Goal: Contribute content: Add original content to the website for others to see

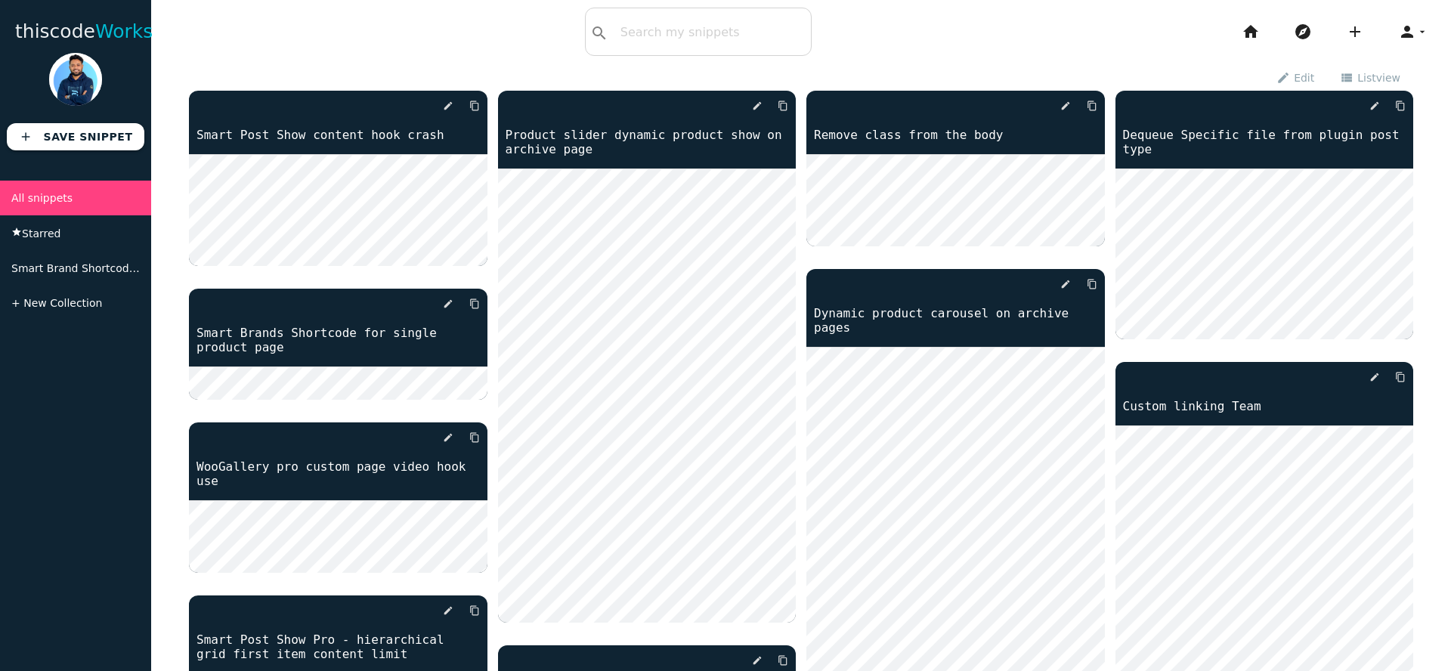
click at [1358, 77] on span "List view" at bounding box center [1378, 77] width 43 height 26
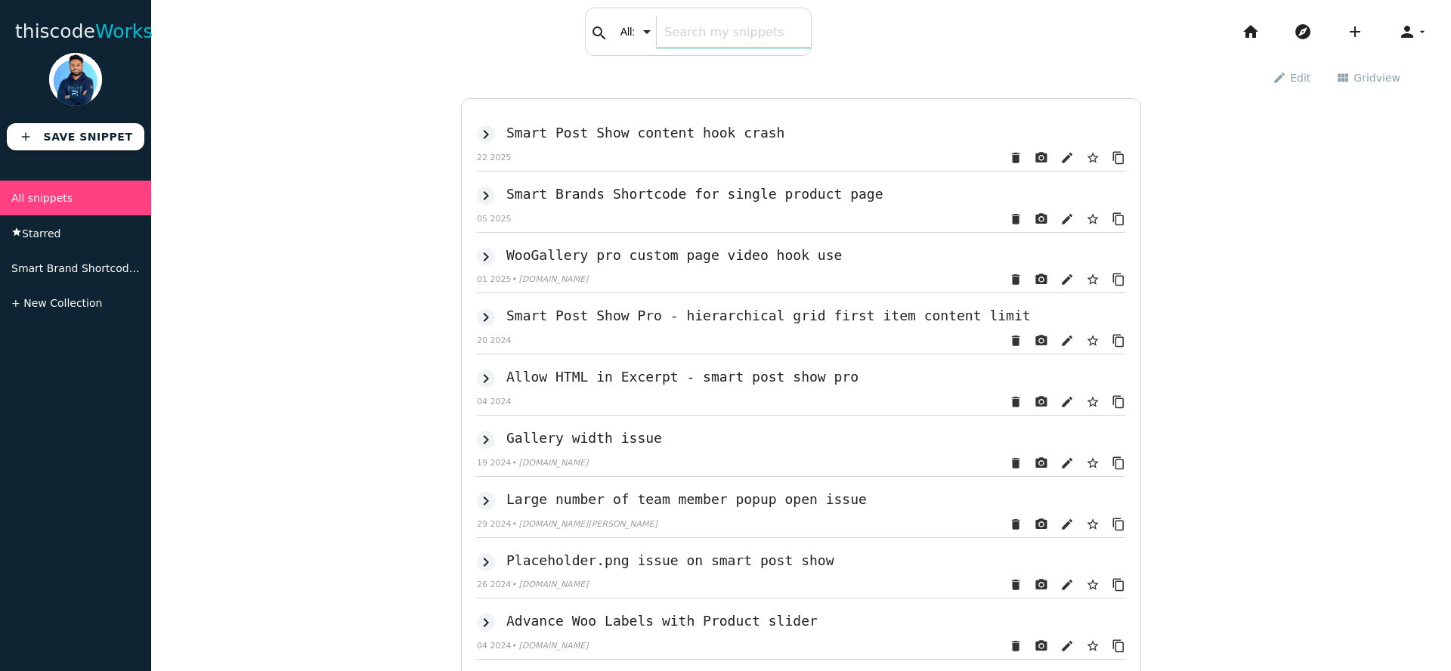
click at [630, 31] on div "search All: All: Code: Title: Tag: All: Code: Title: Tag:" at bounding box center [698, 32] width 227 height 48
type input "easy"
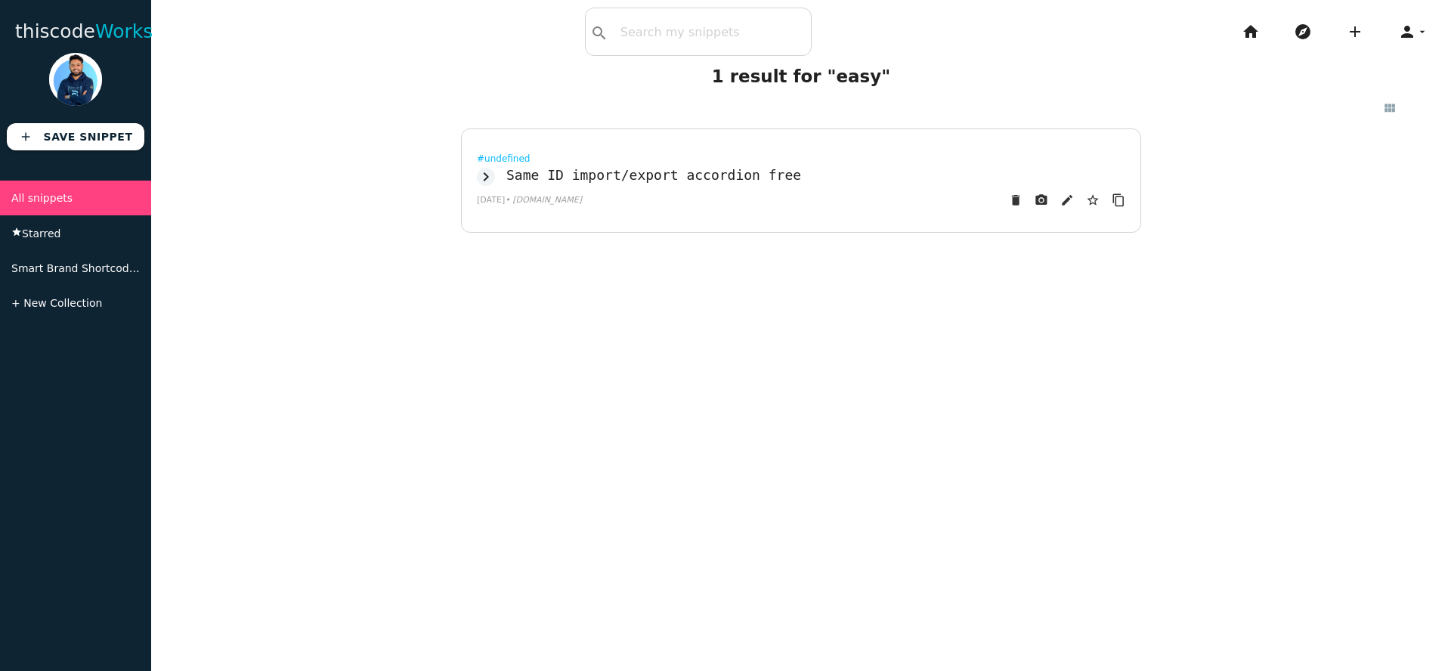
click at [782, 94] on div "exit_to_app Exit edit mode view_list view_module" at bounding box center [801, 107] width 1224 height 27
click at [35, 209] on li "All snippets" at bounding box center [75, 198] width 151 height 35
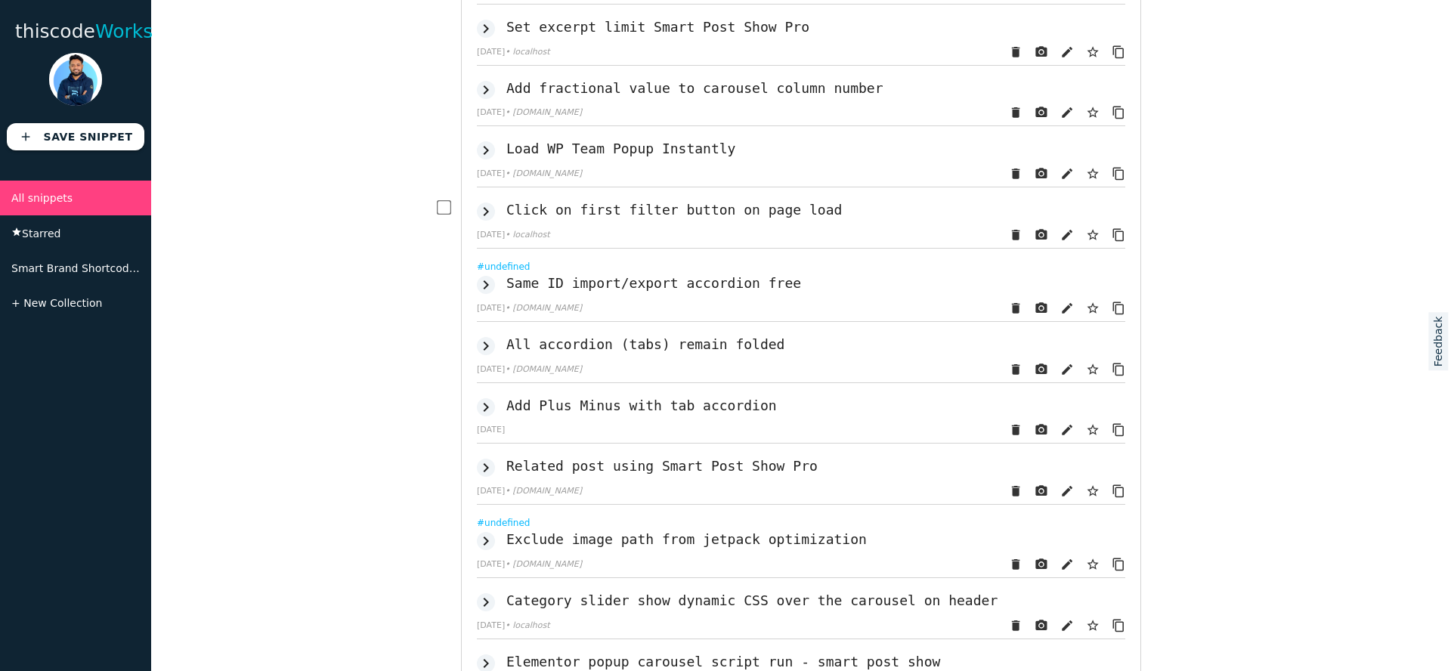
scroll to position [1385, 0]
click at [625, 351] on h2 "All accordion (tabs) remain folded" at bounding box center [645, 347] width 278 height 16
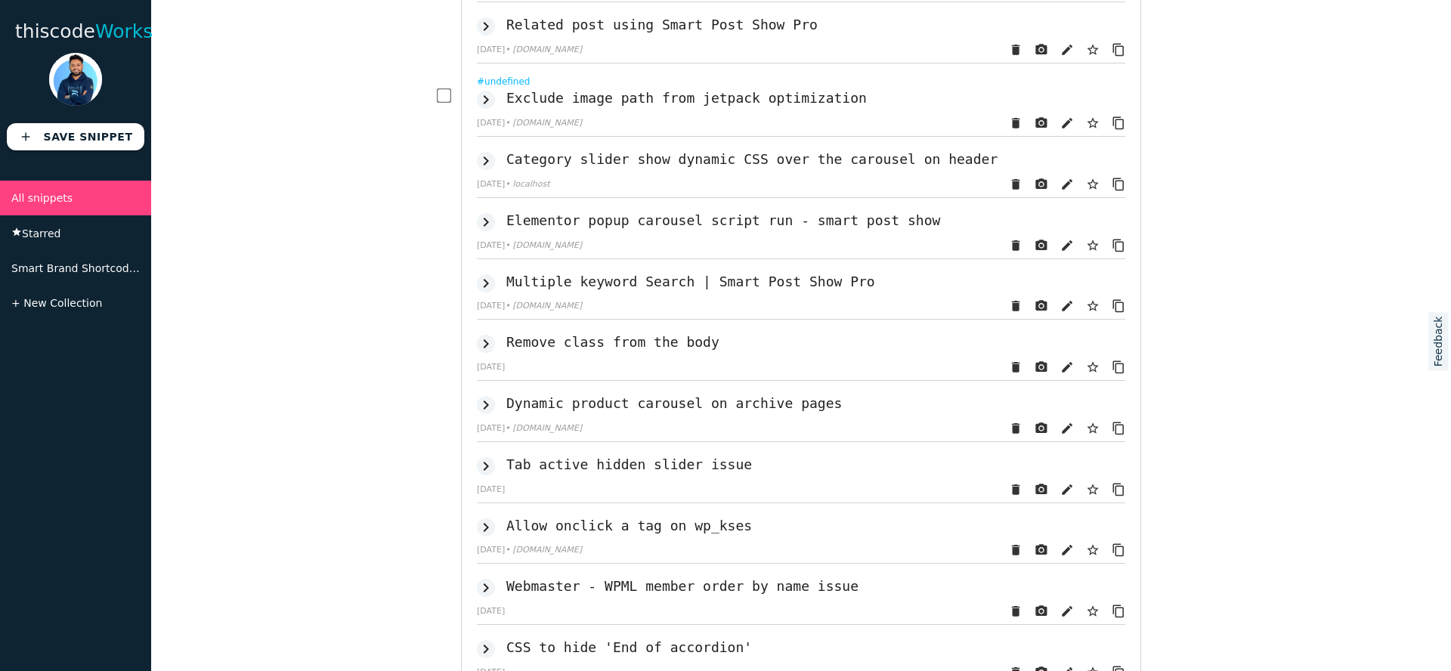
scroll to position [1831, 0]
click at [579, 466] on h2 "Tab active hidden slider issue" at bounding box center [629, 462] width 246 height 16
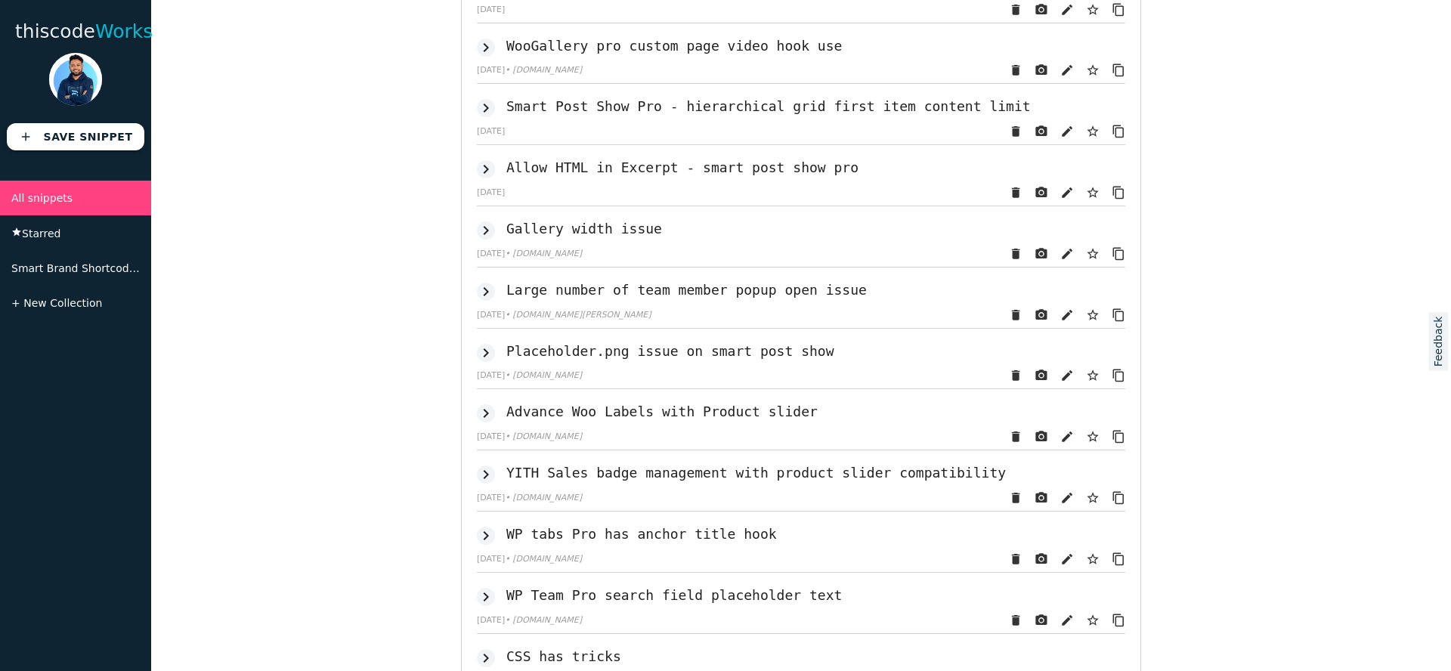
scroll to position [0, 0]
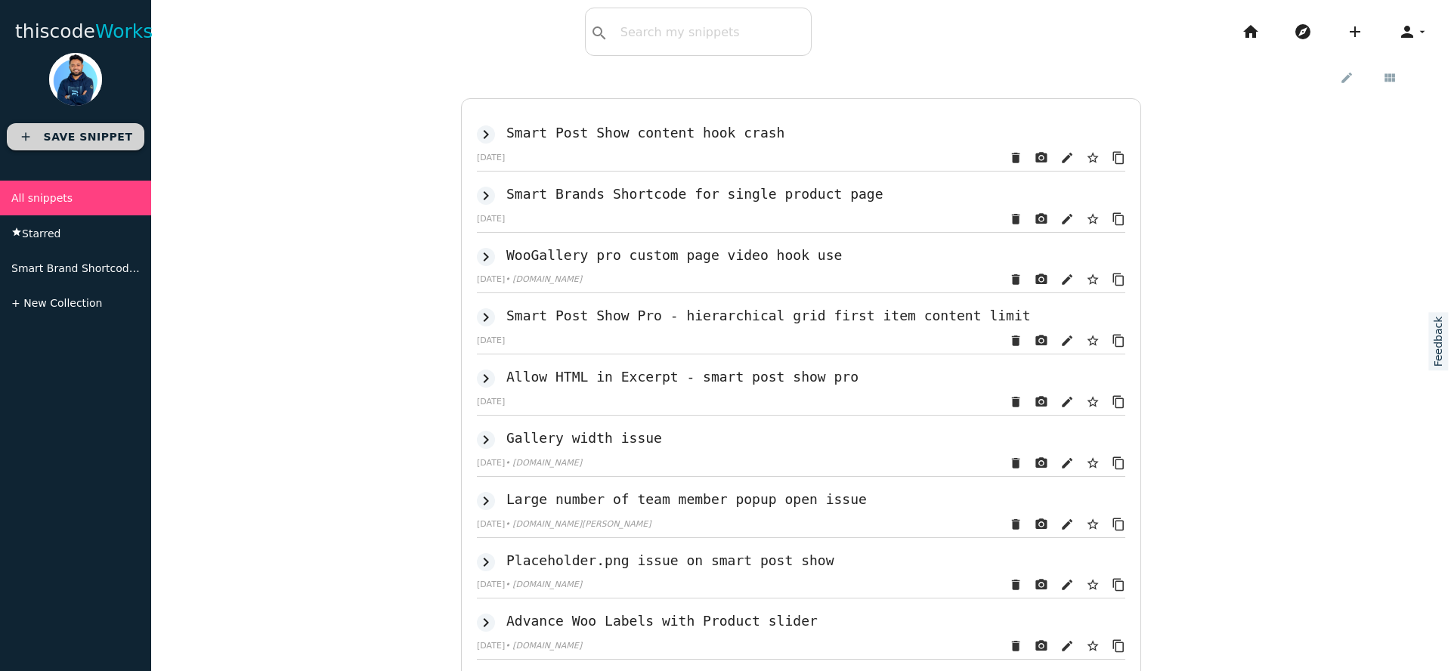
click at [57, 140] on b "Save Snippet" at bounding box center [88, 137] width 89 height 12
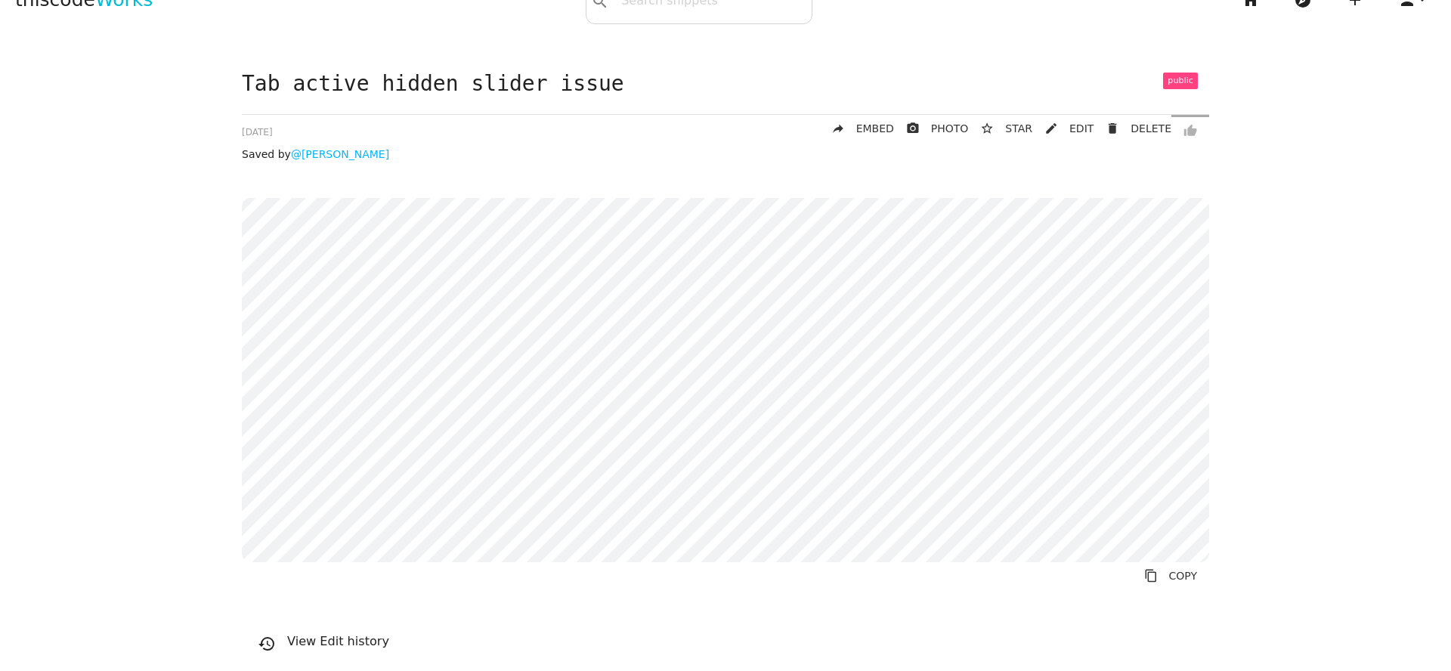
scroll to position [24, 0]
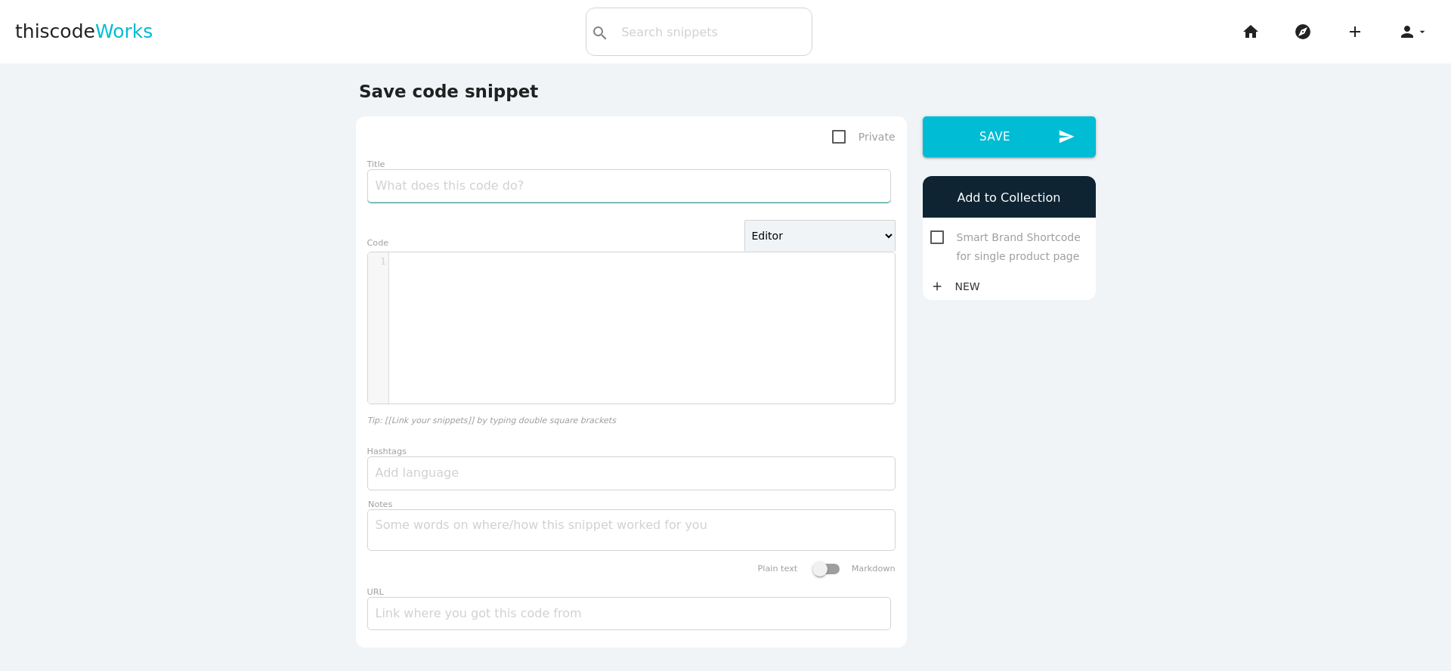
click at [444, 183] on input "Title" at bounding box center [629, 185] width 524 height 33
type input "WooGallery Pro double shortcode issue"
click at [512, 314] on div "​ x 1 ​" at bounding box center [642, 339] width 549 height 174
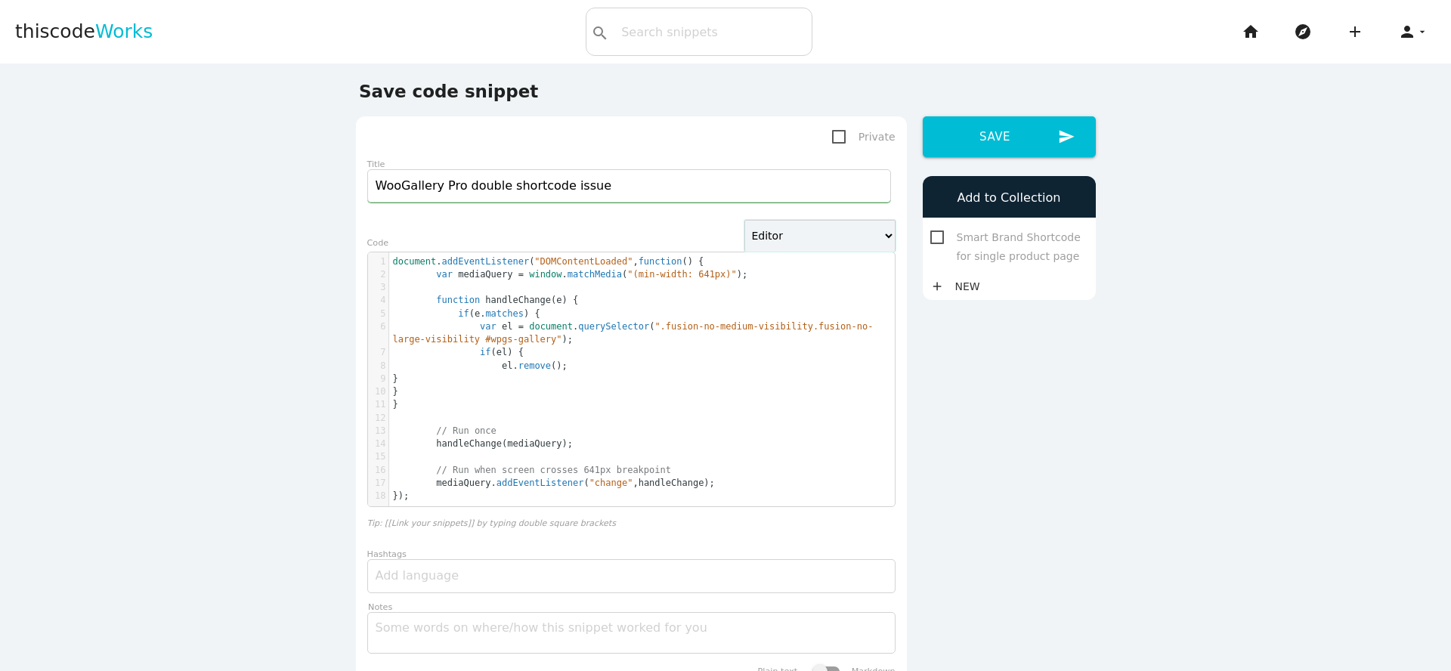
click at [879, 223] on select "Editor HTML Editor Javascript Editor PHP Editor Python Editor" at bounding box center [819, 236] width 151 height 32
select select "php"
click at [744, 220] on select "Editor HTML Editor Javascript Editor PHP Editor Python Editor" at bounding box center [819, 236] width 151 height 32
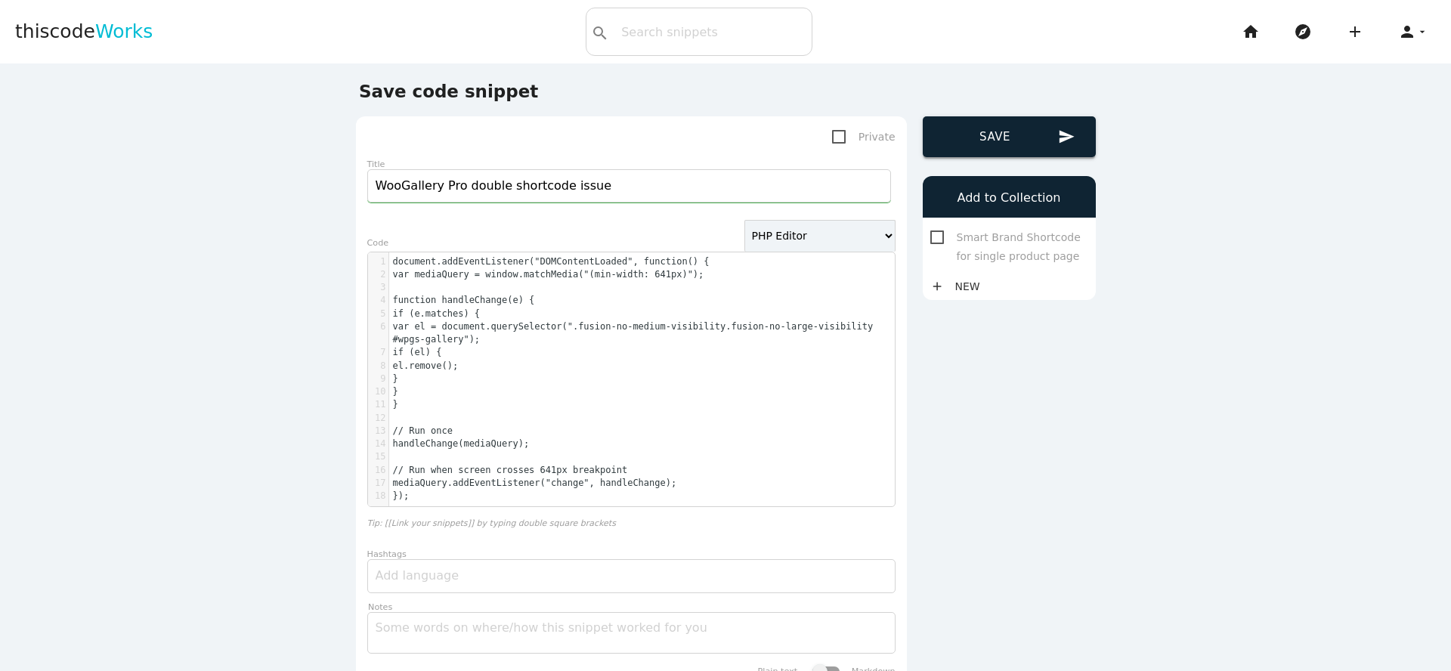
click at [1012, 144] on button "send Save" at bounding box center [1008, 136] width 173 height 41
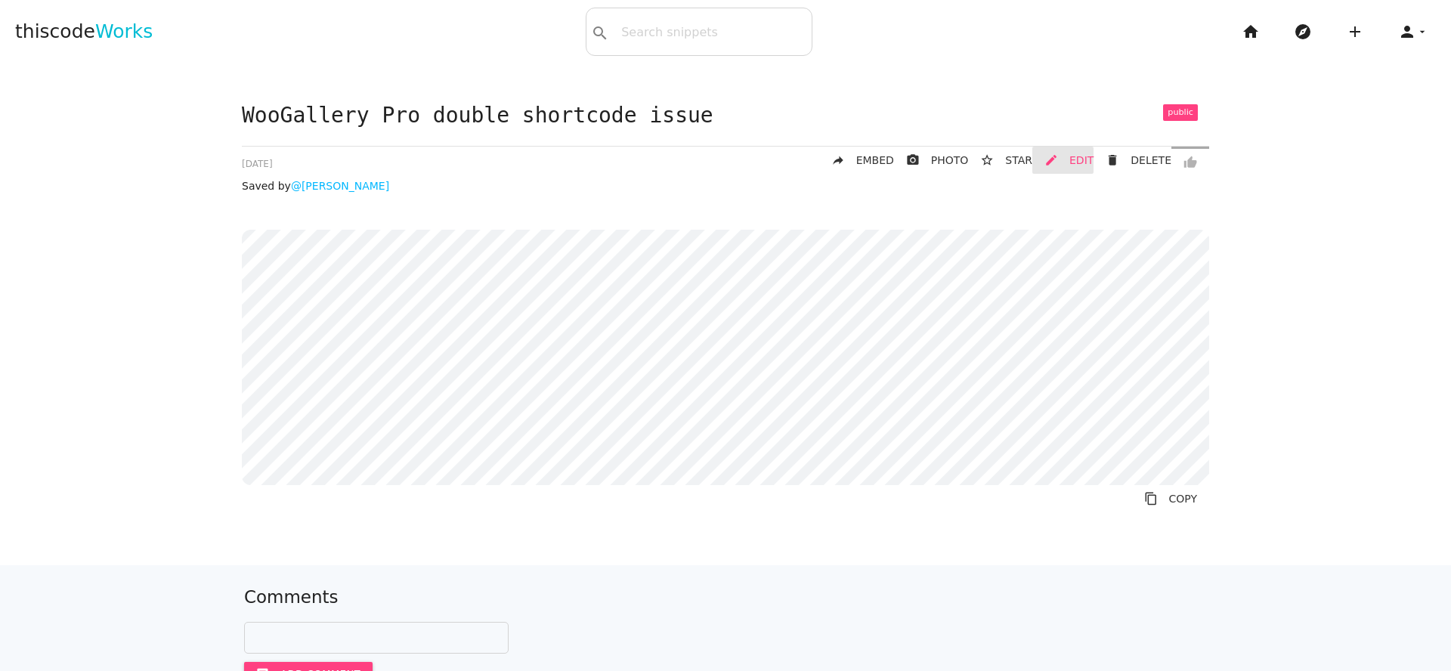
click at [1071, 159] on span "EDIT" at bounding box center [1081, 160] width 24 height 12
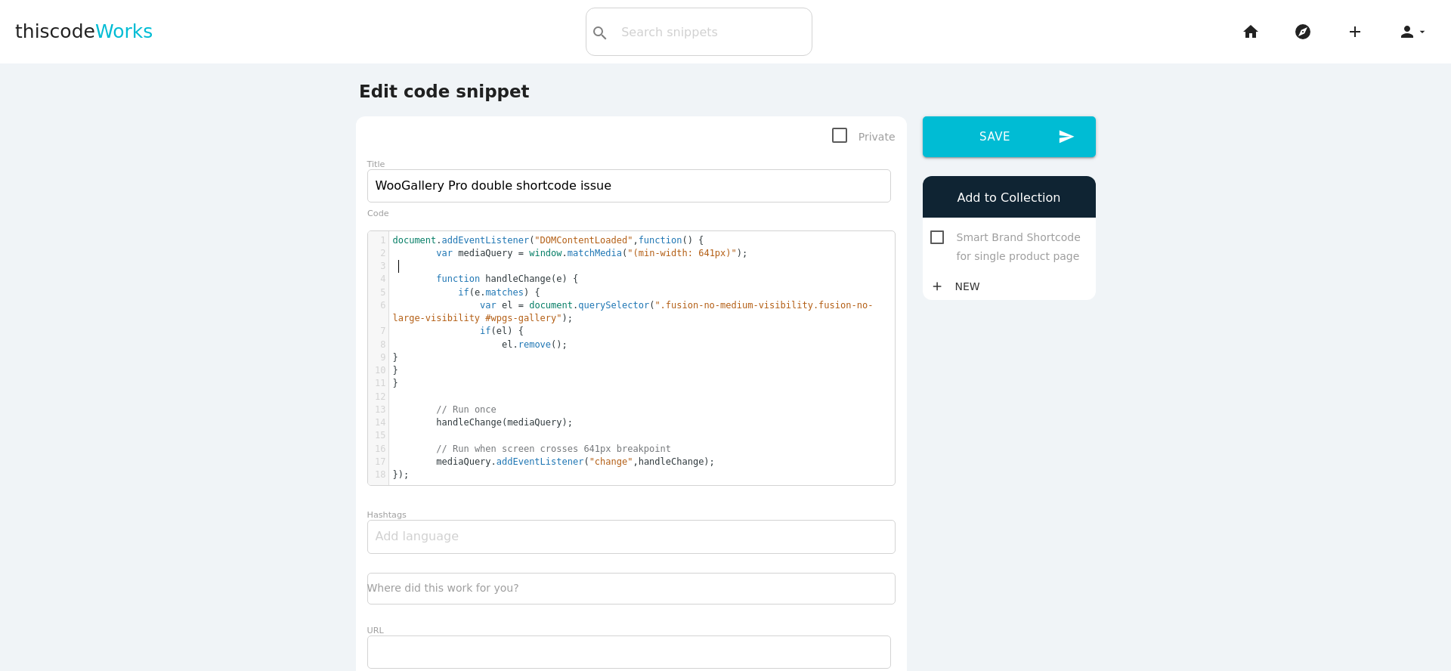
click at [777, 264] on pre at bounding box center [641, 266] width 505 height 13
click at [965, 139] on button "send Save" at bounding box center [1008, 136] width 173 height 41
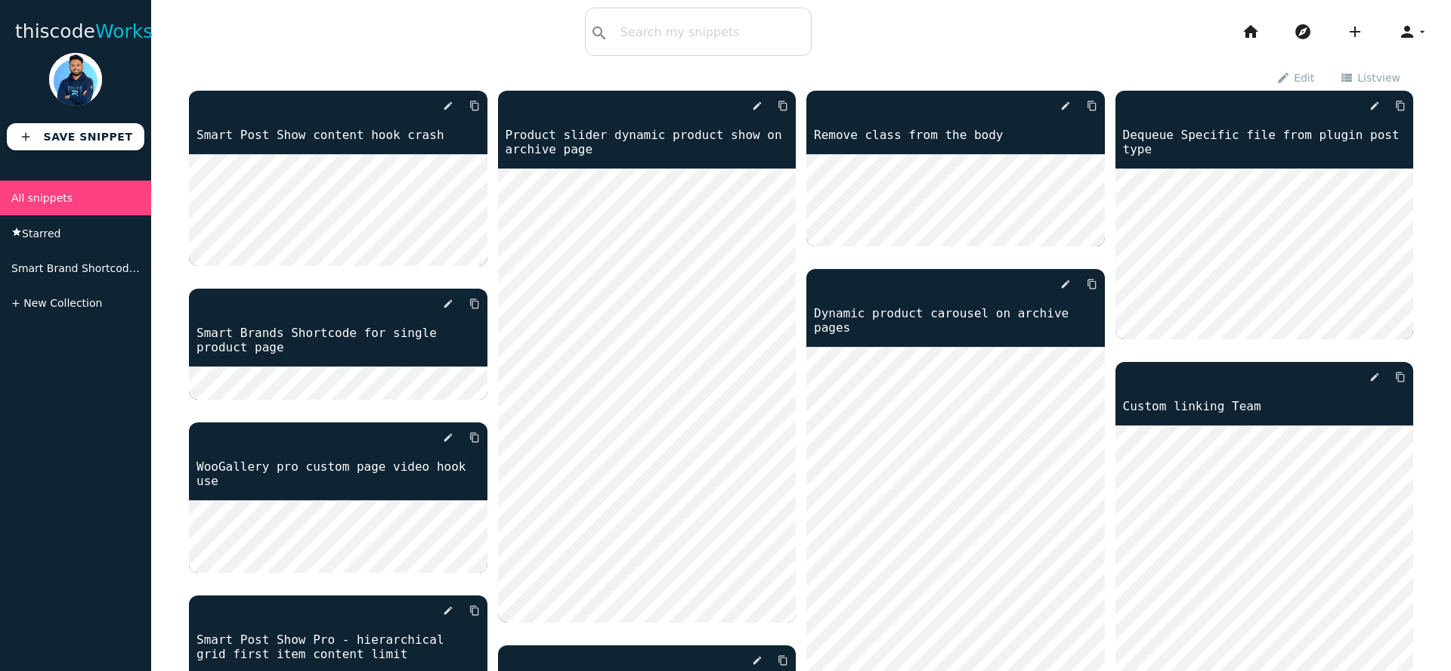
click at [82, 141] on b "Save Snippet" at bounding box center [88, 137] width 89 height 12
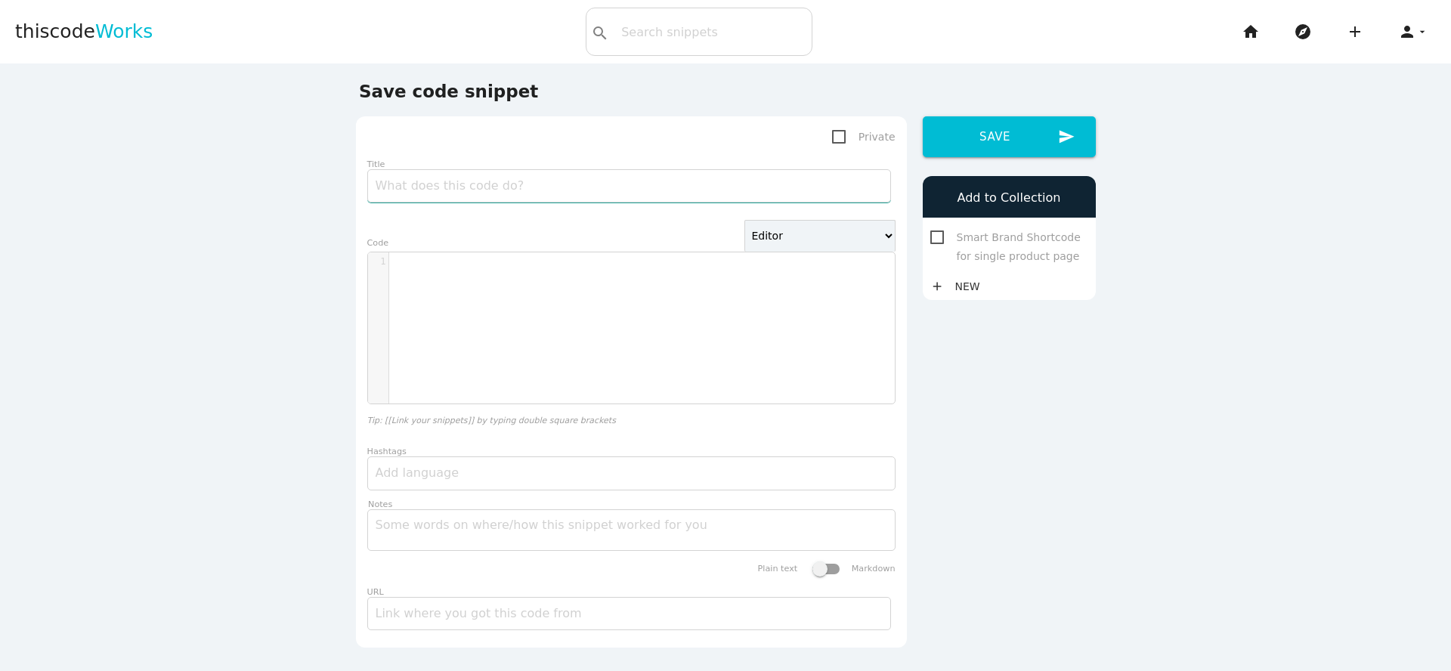
click at [402, 181] on input "Title" at bounding box center [629, 185] width 524 height 33
type input "WooGllery tiles layout single item full column"
click at [465, 291] on div "​ x 1 ​" at bounding box center [642, 339] width 549 height 174
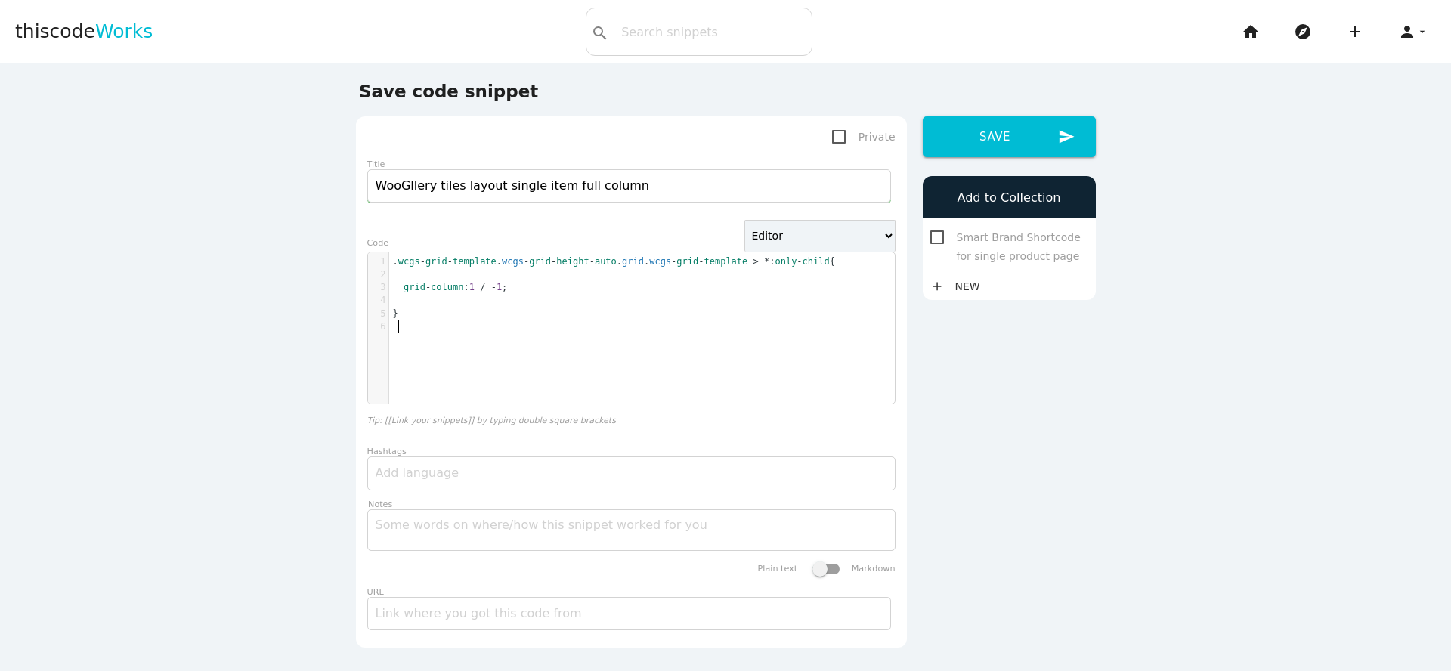
click at [427, 298] on pre "​" at bounding box center [641, 300] width 505 height 13
click at [404, 273] on pre "​" at bounding box center [641, 274] width 505 height 13
click at [808, 232] on select "Editor HTML Editor Javascript Editor PHP Editor Python Editor" at bounding box center [819, 236] width 151 height 32
select select "xml"
click at [744, 220] on select "Editor HTML Editor Javascript Editor PHP Editor Python Editor" at bounding box center [819, 236] width 151 height 32
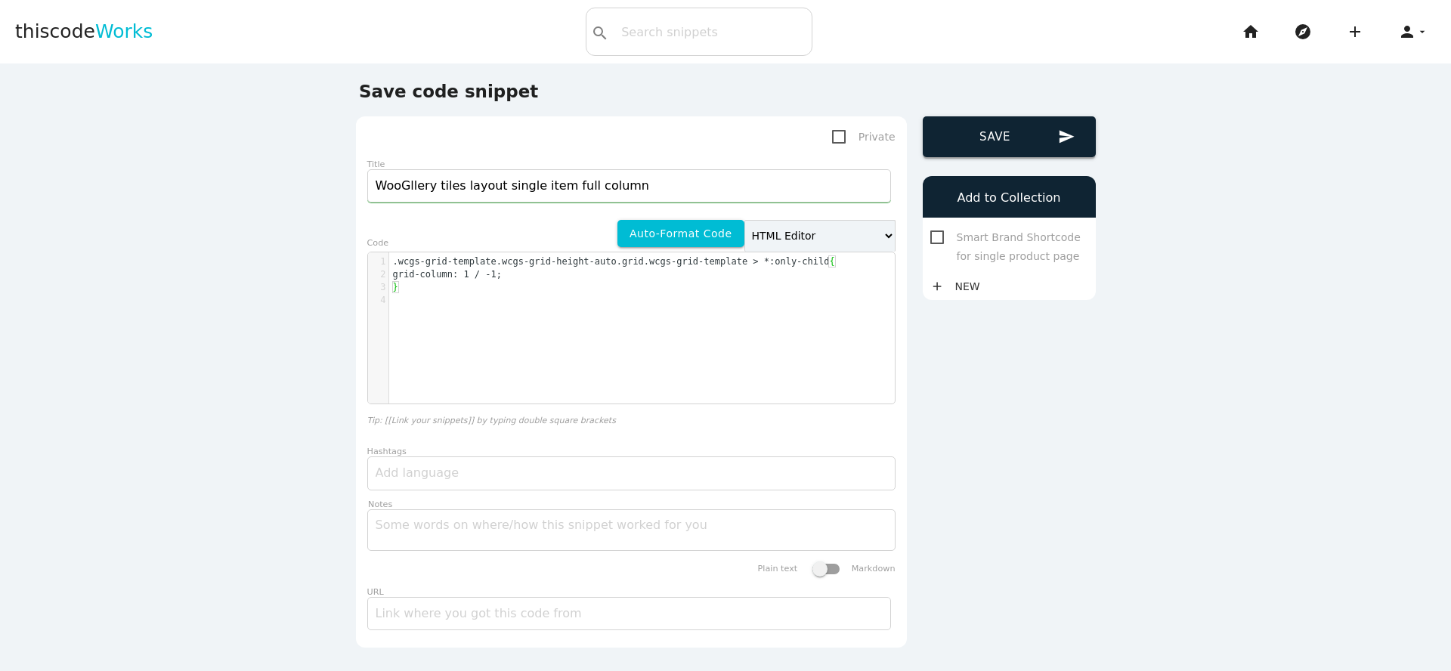
click at [1010, 145] on button "send Save" at bounding box center [1008, 136] width 173 height 41
